Goal: Contribute content: Add original content to the website for others to see

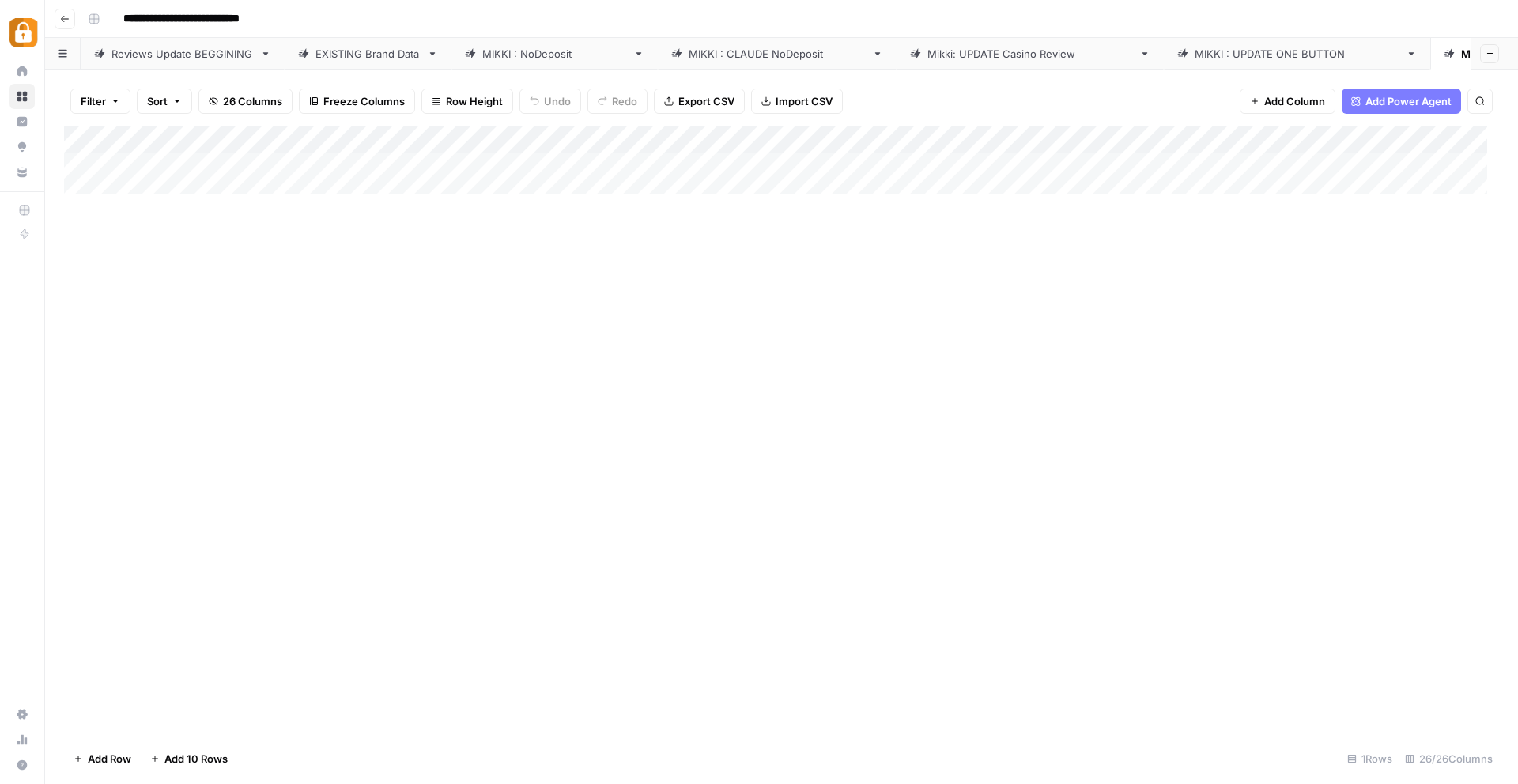
click at [189, 53] on div "Reviews Update BEGGINING" at bounding box center [182, 54] width 143 height 16
click at [141, 693] on div "Add Column" at bounding box center [781, 429] width 1435 height 606
click at [213, 692] on div "Add Column" at bounding box center [781, 429] width 1435 height 606
click at [154, 685] on textarea at bounding box center [245, 694] width 253 height 22
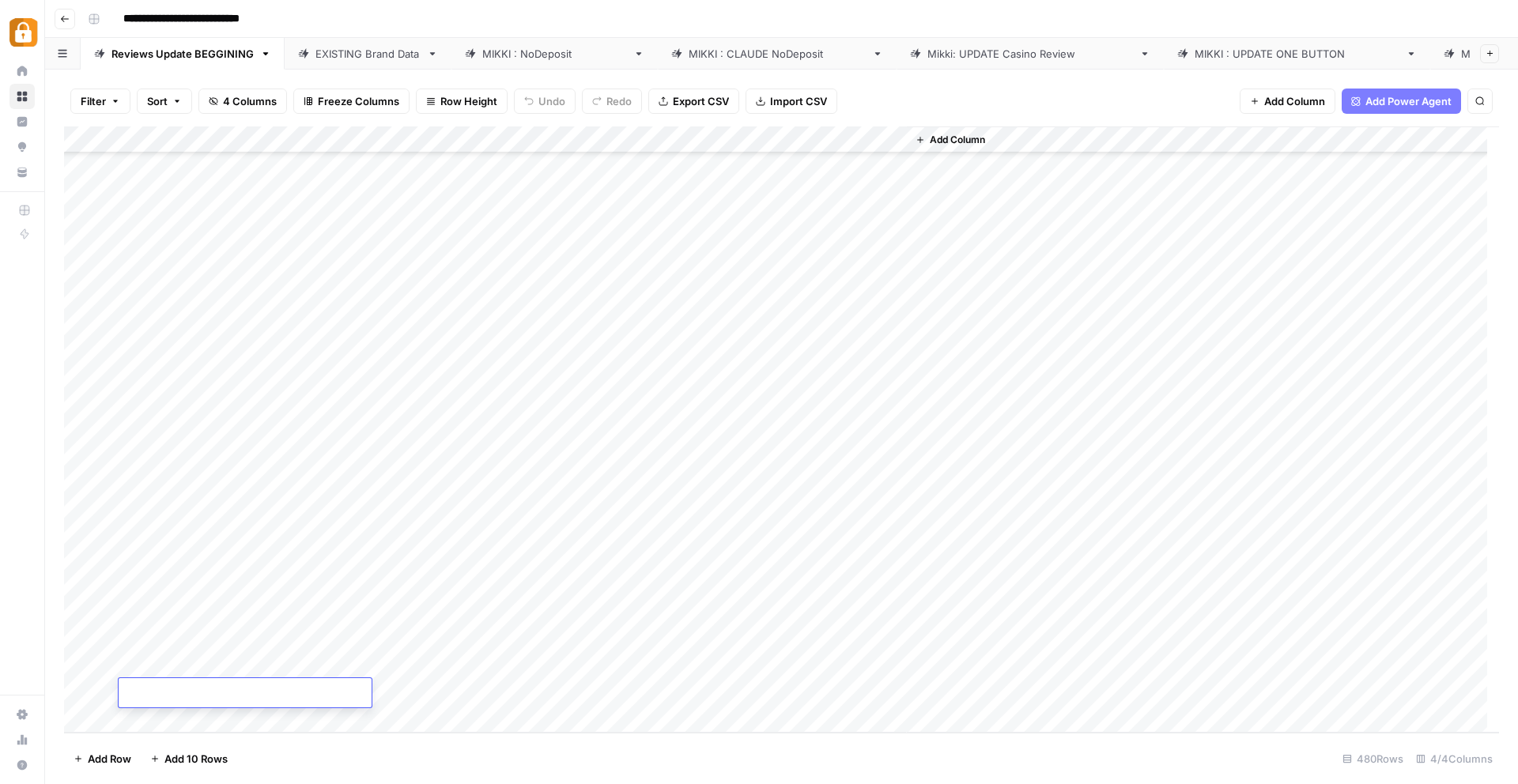
paste textarea "*********"
type textarea "*********"
click at [248, 642] on div "Add Column" at bounding box center [781, 429] width 1435 height 606
click at [197, 690] on div "Add Column" at bounding box center [781, 429] width 1435 height 606
click at [300, 693] on div "Add Column" at bounding box center [781, 429] width 1435 height 606
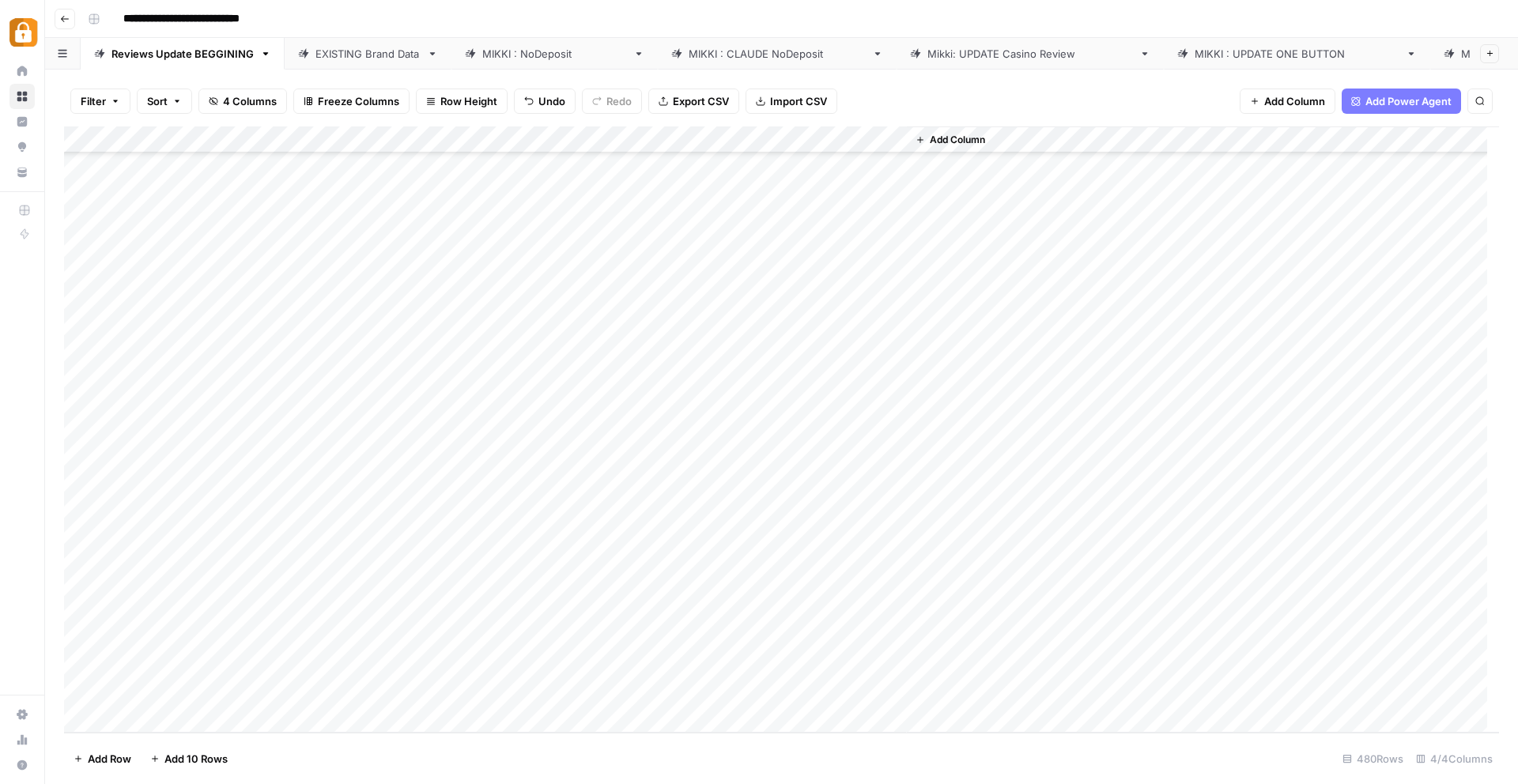
click at [300, 692] on div "Add Column" at bounding box center [781, 429] width 1435 height 606
type textarea "**********"
click at [626, 712] on div "Add Column" at bounding box center [781, 429] width 1435 height 606
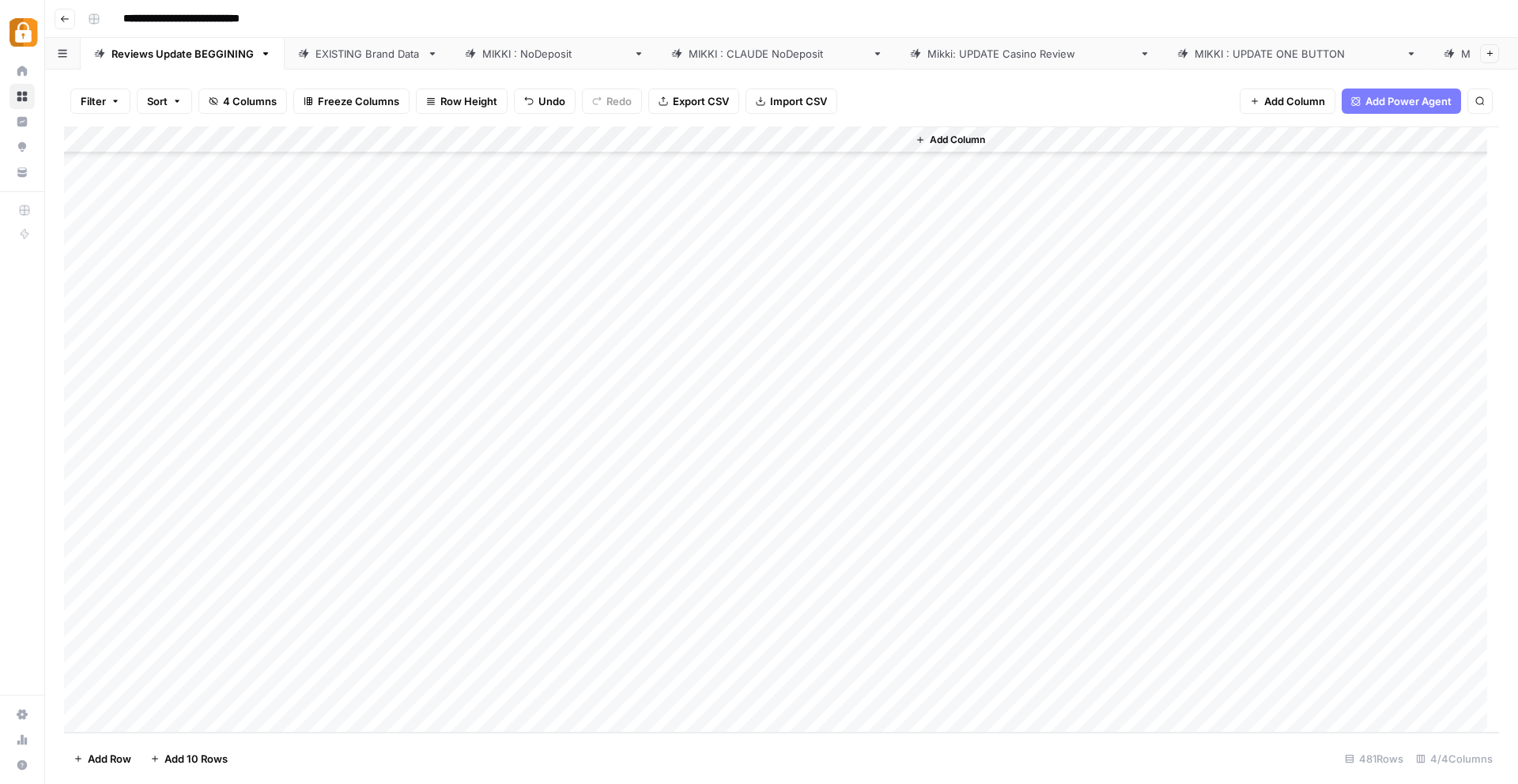
click at [584, 664] on div "Add Column" at bounding box center [781, 429] width 1435 height 606
click at [167, 671] on div "Add Column" at bounding box center [781, 429] width 1435 height 606
drag, startPoint x: 178, startPoint y: 666, endPoint x: 115, endPoint y: 667, distance: 63.0
click at [116, 668] on body "**********" at bounding box center [759, 392] width 1518 height 784
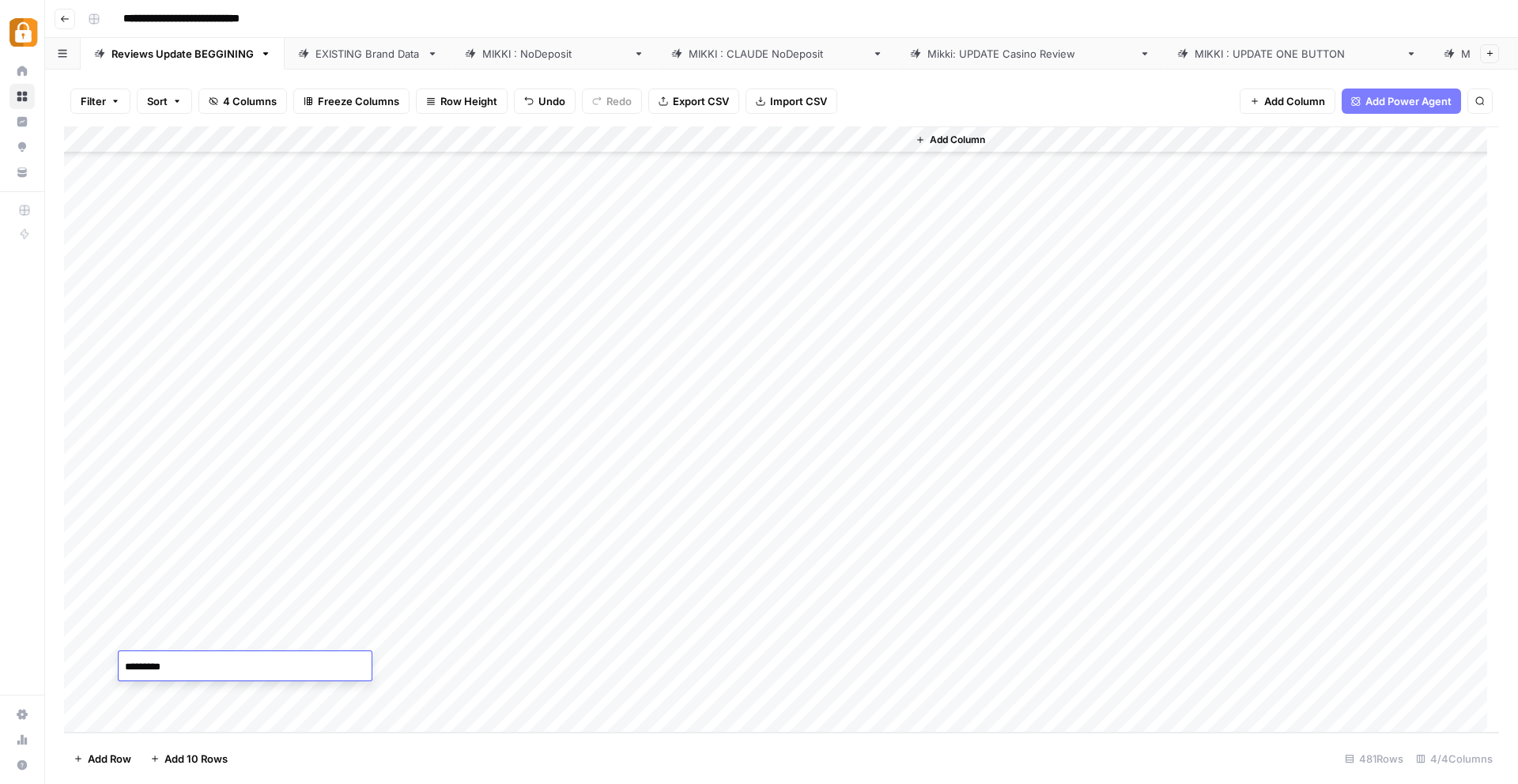
click at [524, 49] on div "[PERSON_NAME] : NoDeposit" at bounding box center [555, 54] width 145 height 16
click at [577, 679] on div "Add Column" at bounding box center [781, 429] width 1435 height 606
type textarea "*********"
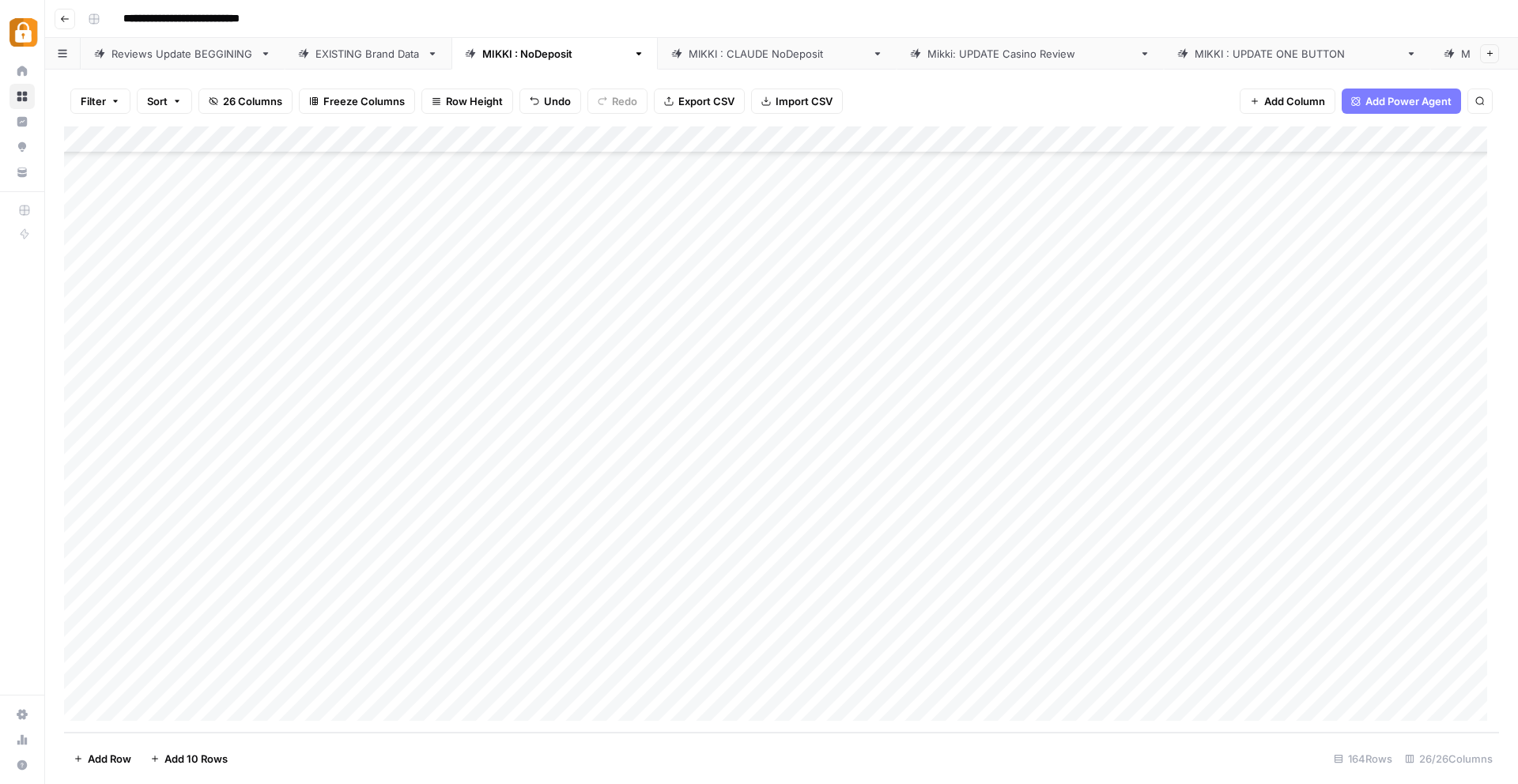
drag, startPoint x: 336, startPoint y: 659, endPoint x: 463, endPoint y: 653, distance: 127.1
click at [463, 653] on div "Add Column" at bounding box center [781, 429] width 1435 height 606
drag, startPoint x: 536, startPoint y: 664, endPoint x: 538, endPoint y: 689, distance: 25.1
click at [538, 689] on div "Add Column" at bounding box center [781, 429] width 1435 height 606
drag, startPoint x: 991, startPoint y: 647, endPoint x: 1290, endPoint y: 652, distance: 299.0
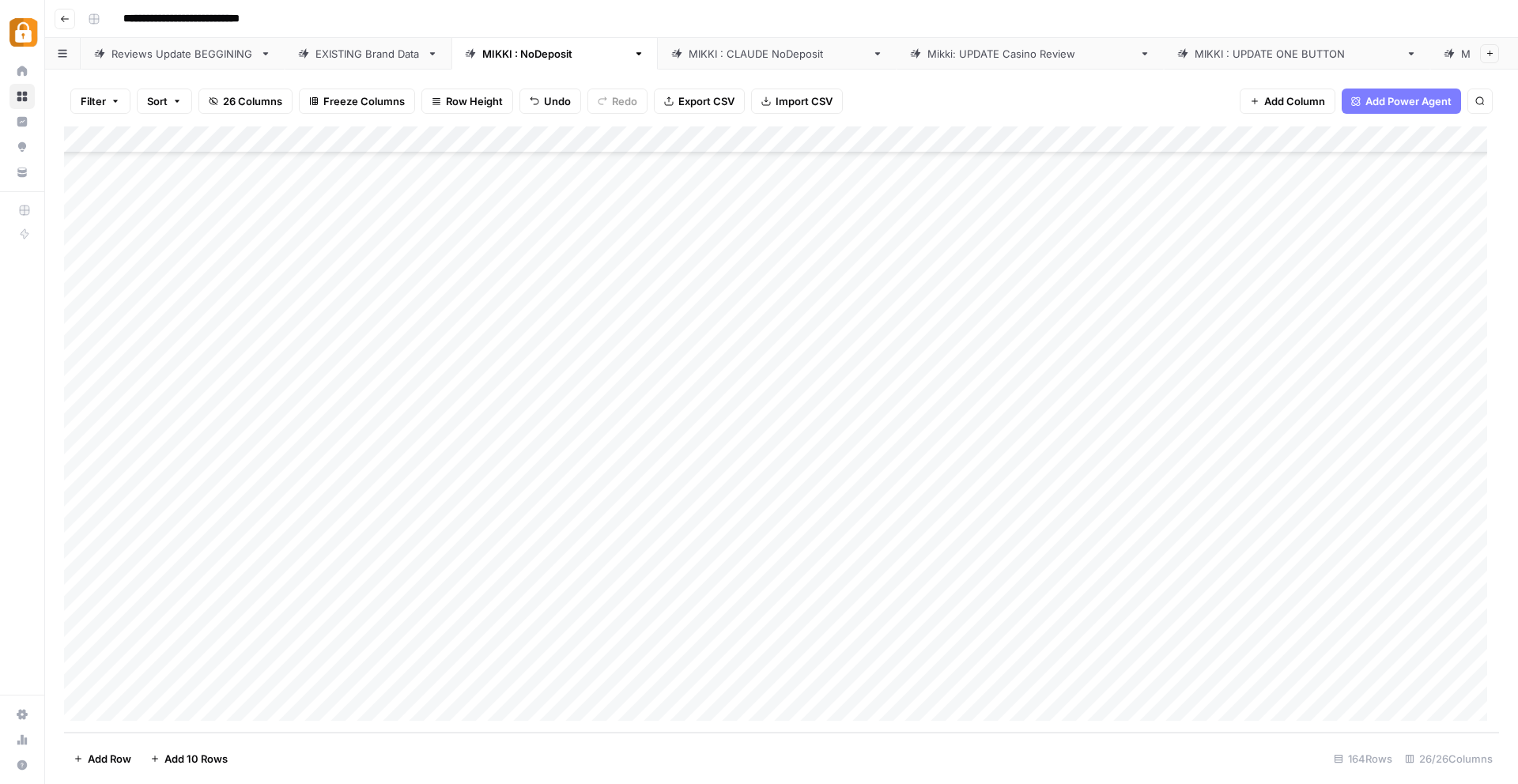
click at [1290, 652] on div "Add Column" at bounding box center [781, 429] width 1435 height 606
drag, startPoint x: 1332, startPoint y: 664, endPoint x: 1333, endPoint y: 680, distance: 16.0
click at [1333, 680] on div "Add Column" at bounding box center [781, 429] width 1435 height 606
click at [1384, 688] on div "Add Column" at bounding box center [781, 429] width 1435 height 606
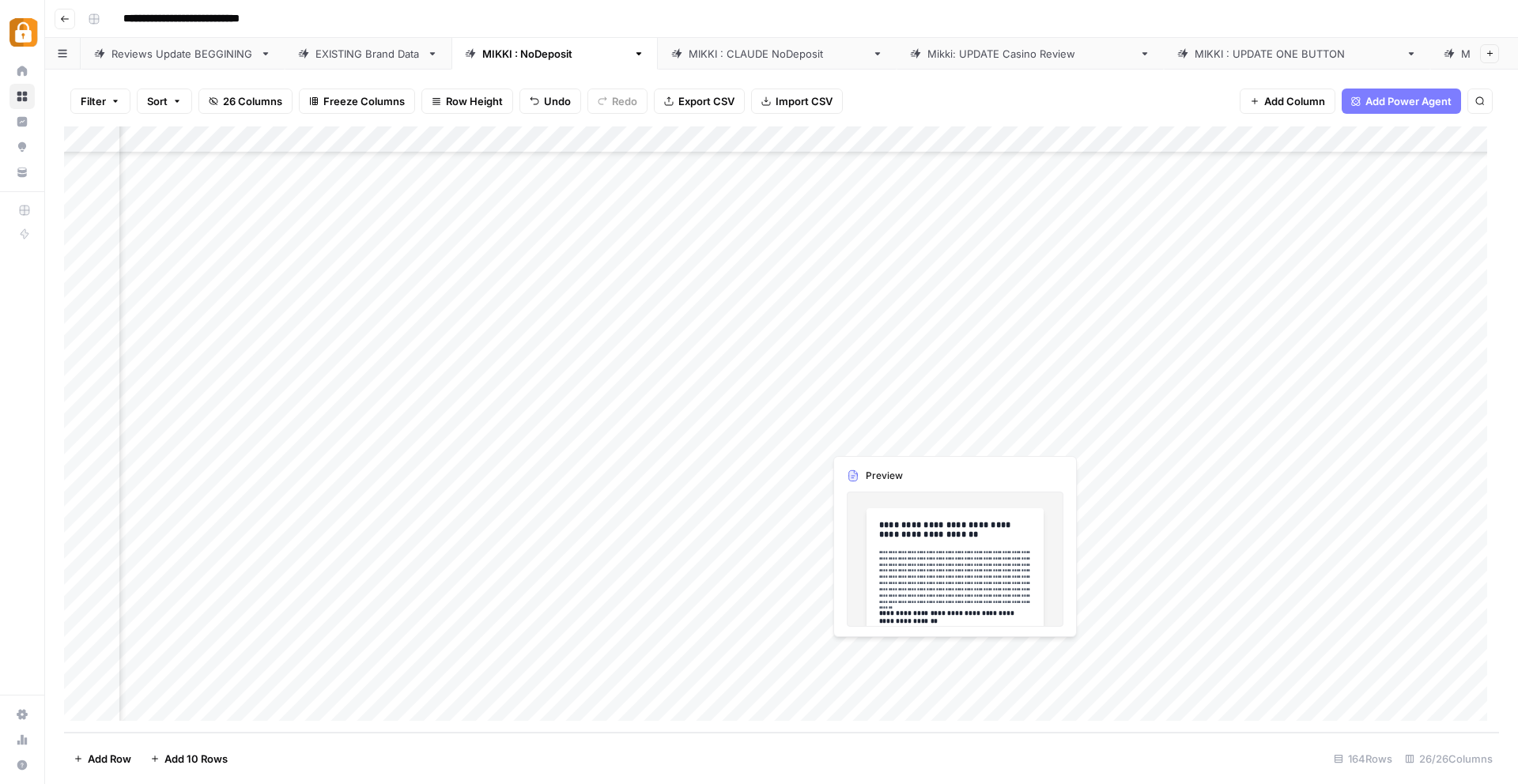
click at [904, 674] on div "Add Column" at bounding box center [781, 429] width 1435 height 606
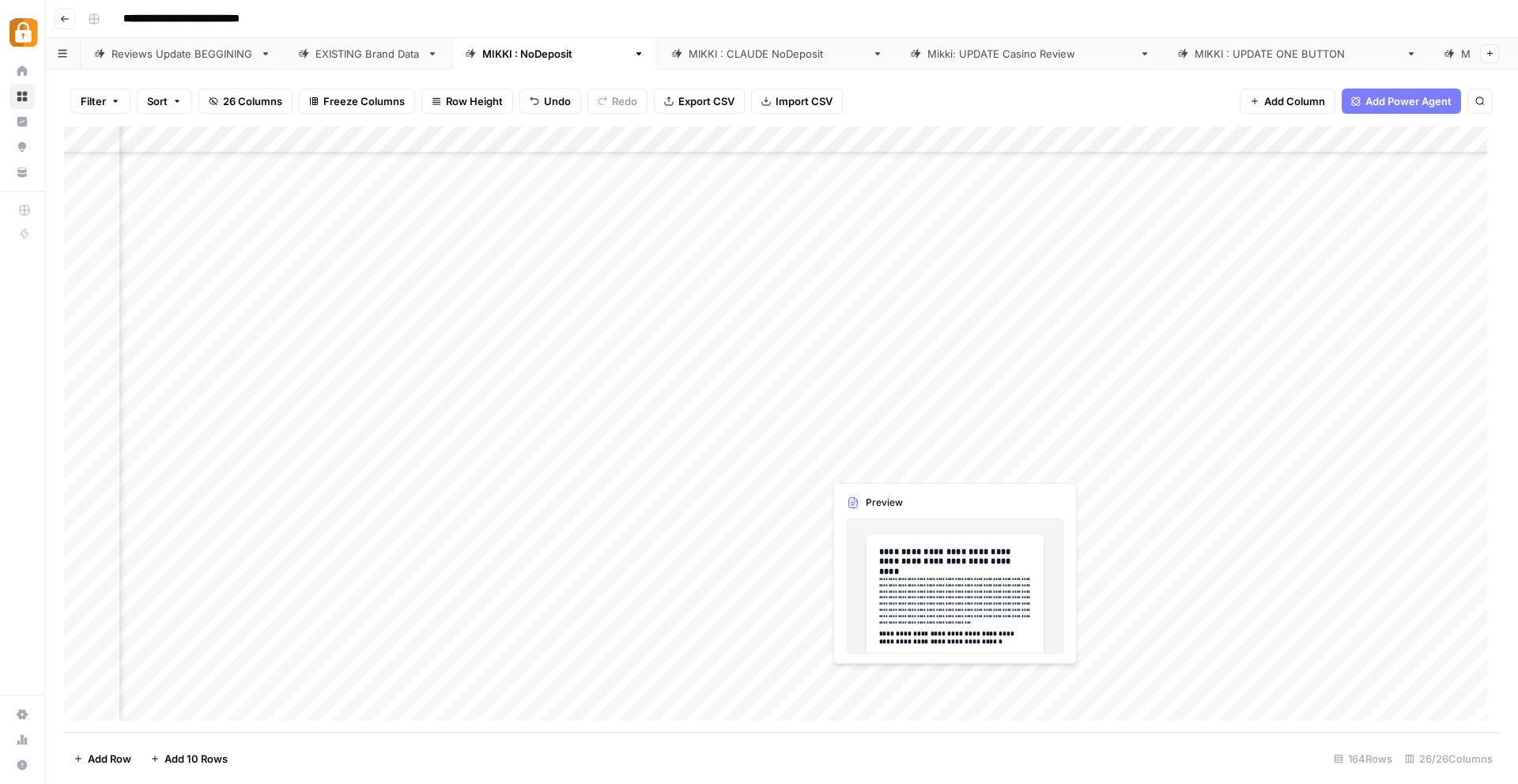
click at [906, 683] on div "Add Column" at bounding box center [781, 429] width 1435 height 606
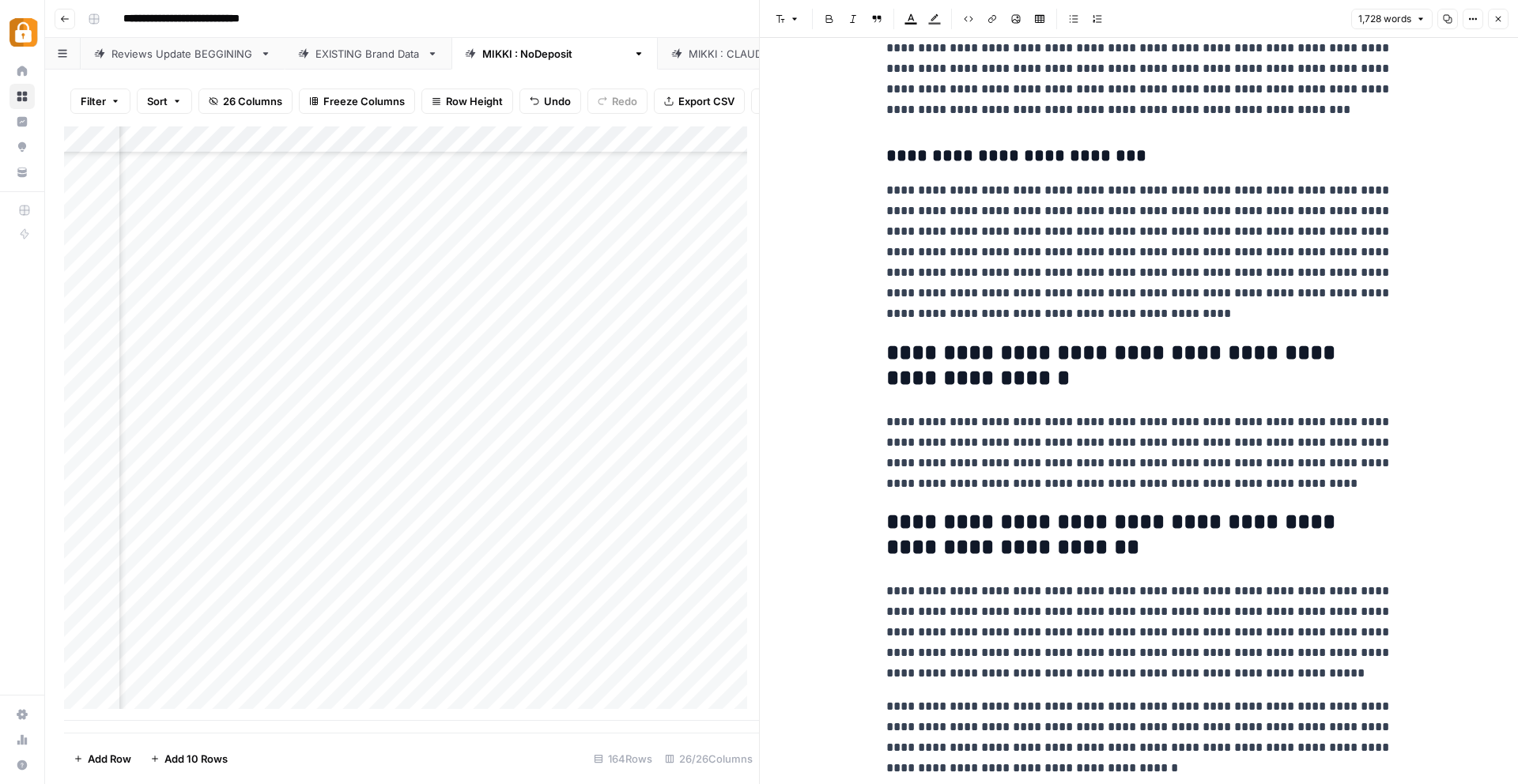
scroll to position [3863, 0]
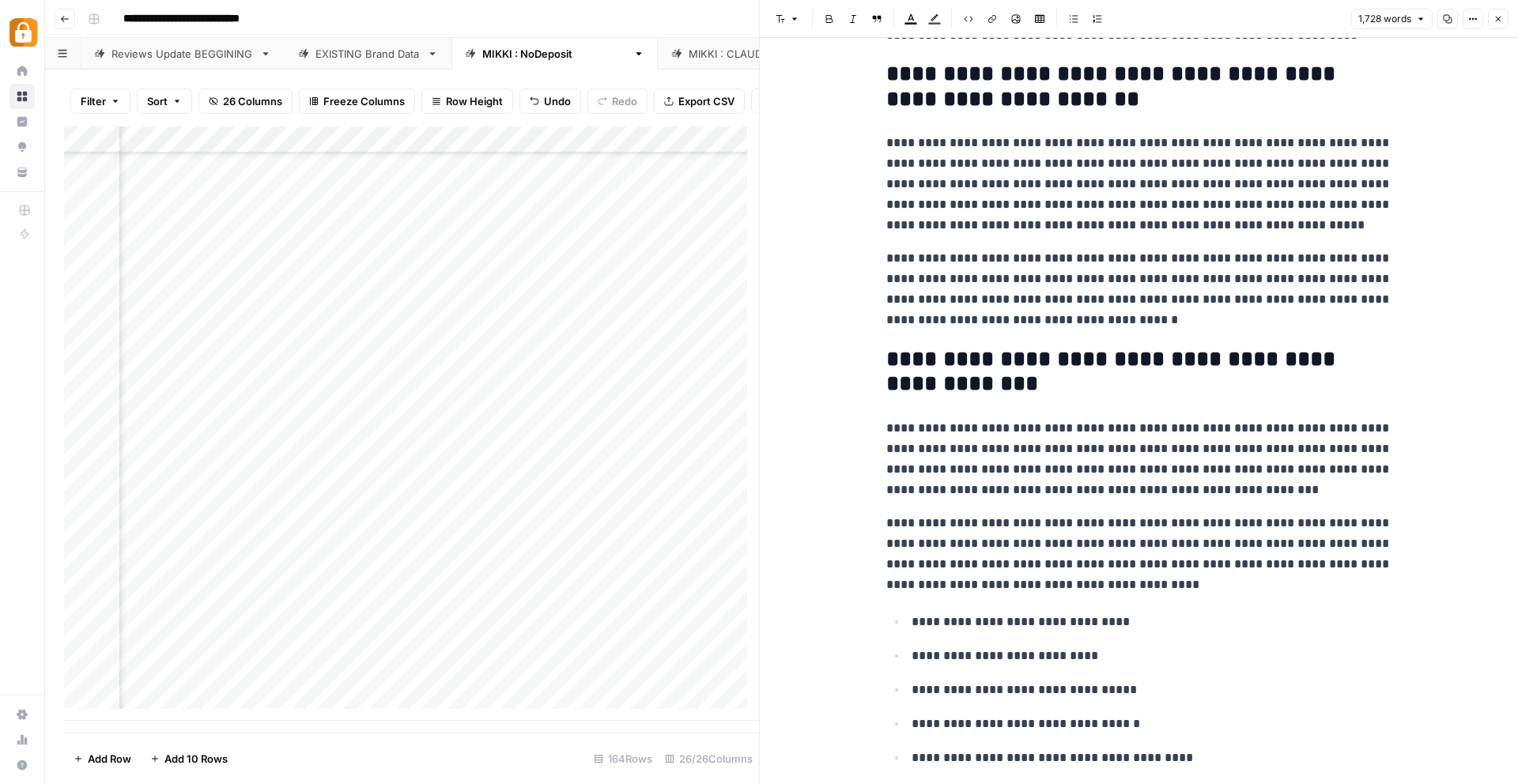
click at [1501, 18] on icon "button" at bounding box center [1498, 19] width 10 height 10
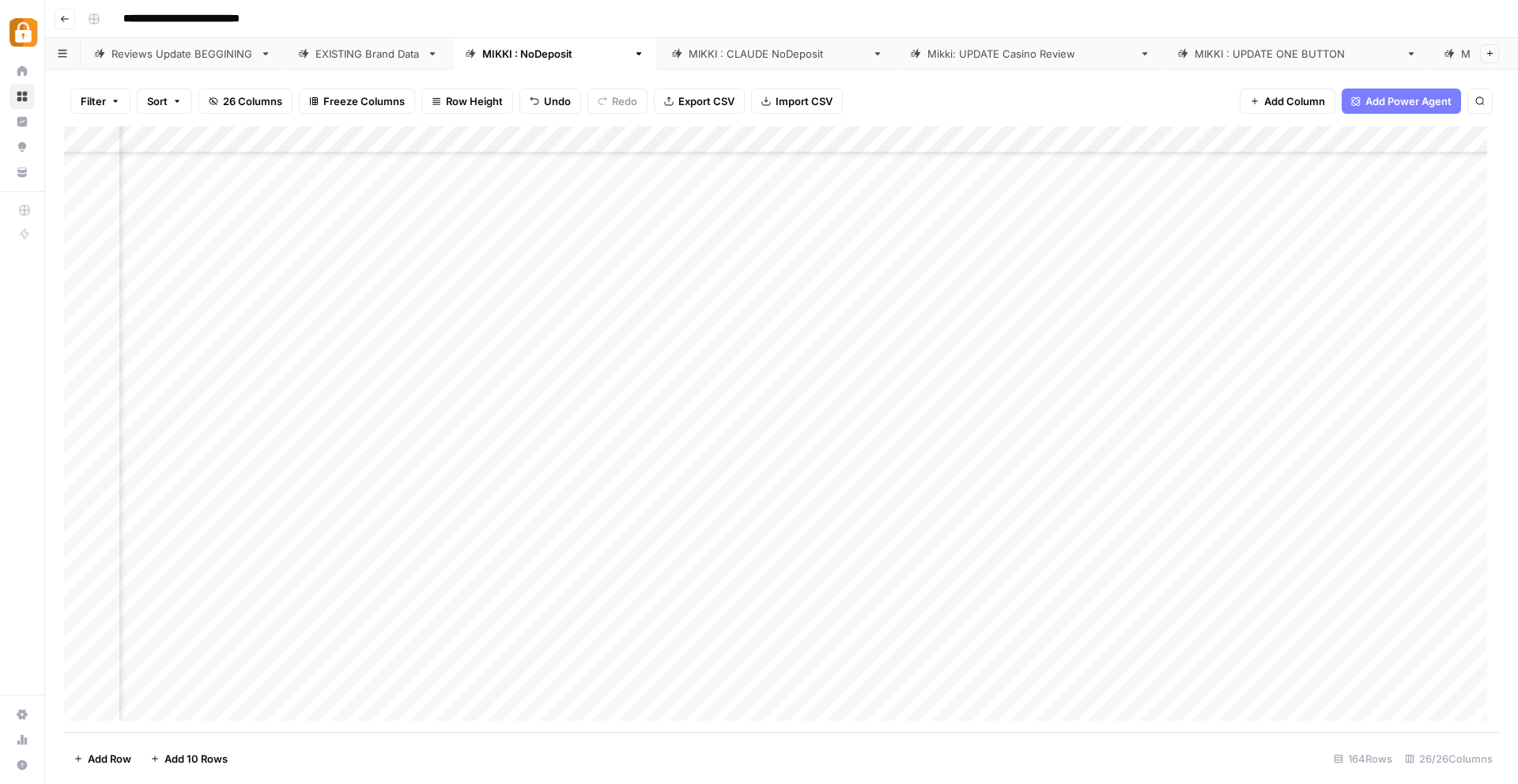
click at [1085, 681] on div "Add Column" at bounding box center [781, 429] width 1435 height 606
click at [1142, 680] on div "Add Column" at bounding box center [781, 429] width 1435 height 606
click at [1352, 682] on div "Add Column" at bounding box center [781, 429] width 1435 height 606
click at [1352, 683] on div "Add Column" at bounding box center [781, 429] width 1435 height 606
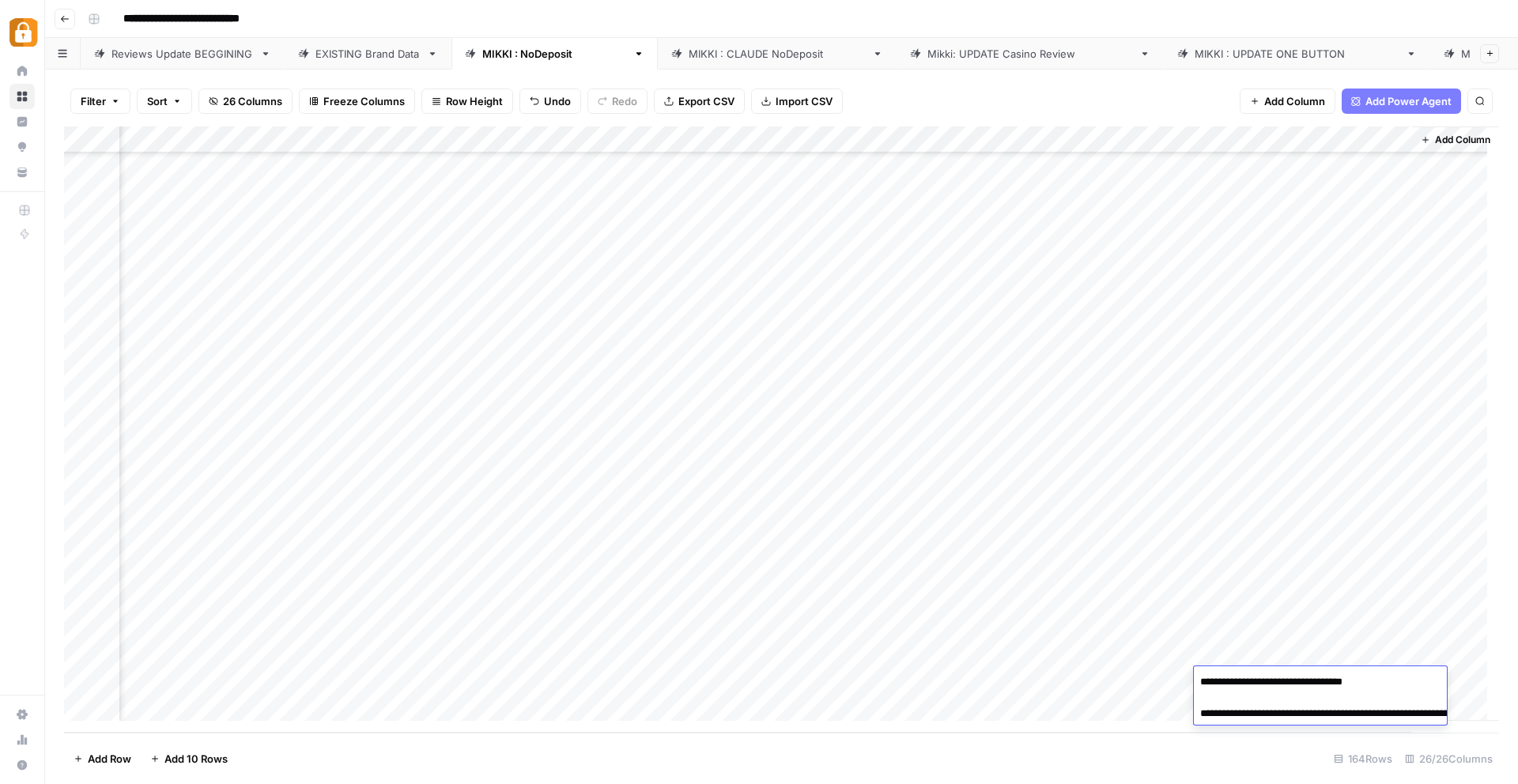
drag, startPoint x: 1335, startPoint y: 731, endPoint x: 1274, endPoint y: 711, distance: 64.2
click at [1274, 711] on textarea "**********" at bounding box center [1352, 705] width 316 height 69
